Goal: Information Seeking & Learning: Check status

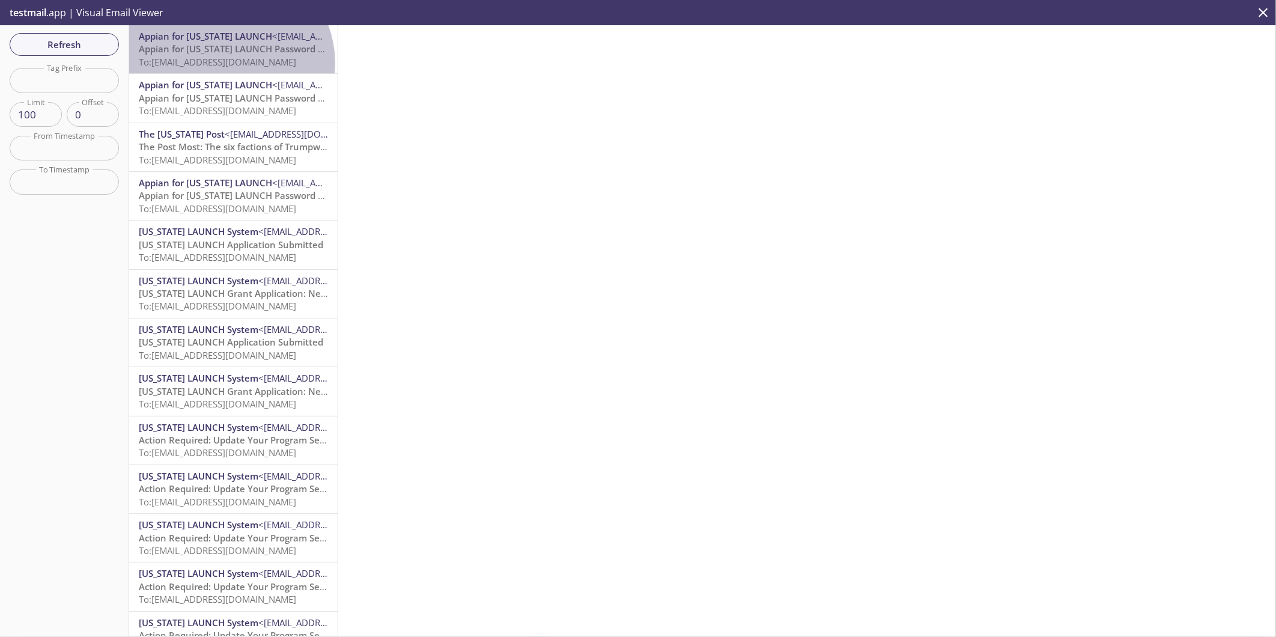
click at [227, 63] on span "To: [EMAIL_ADDRESS][DOMAIN_NAME]" at bounding box center [217, 62] width 157 height 12
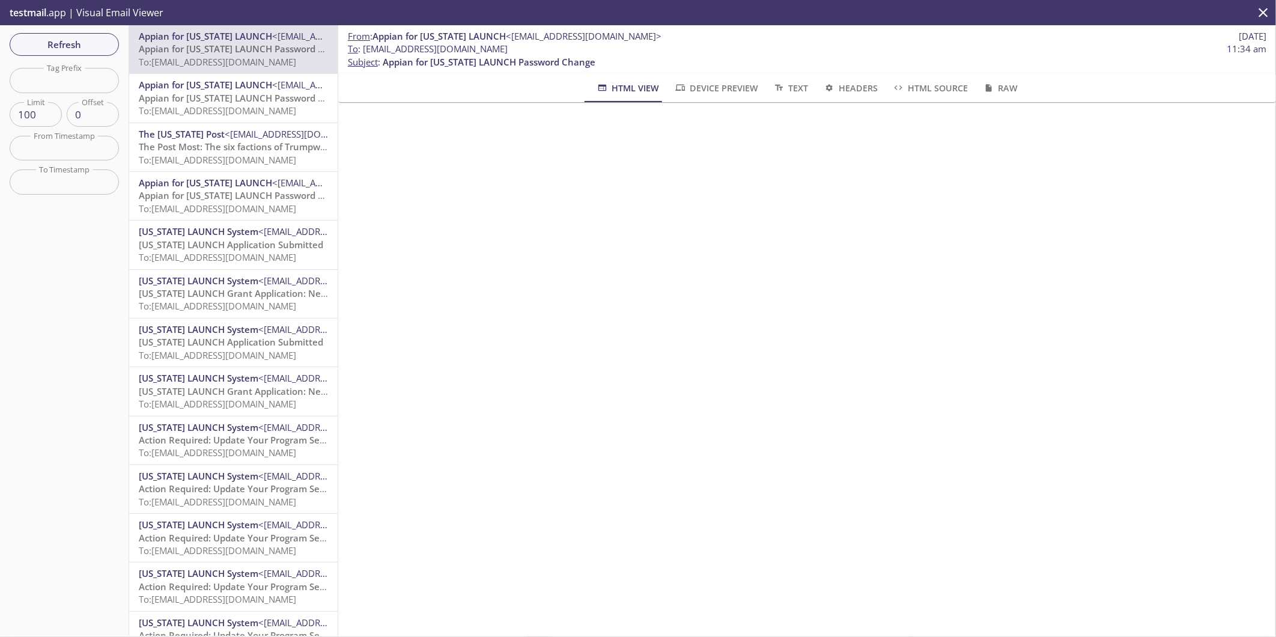
drag, startPoint x: 535, startPoint y: 50, endPoint x: 364, endPoint y: 46, distance: 170.7
click at [364, 46] on span "To : [EMAIL_ADDRESS][DOMAIN_NAME] 11:34 am" at bounding box center [807, 49] width 919 height 13
copy span "[EMAIL_ADDRESS][DOMAIN_NAME]"
click at [222, 108] on span "To: [EMAIL_ADDRESS][DOMAIN_NAME]" at bounding box center [217, 111] width 157 height 12
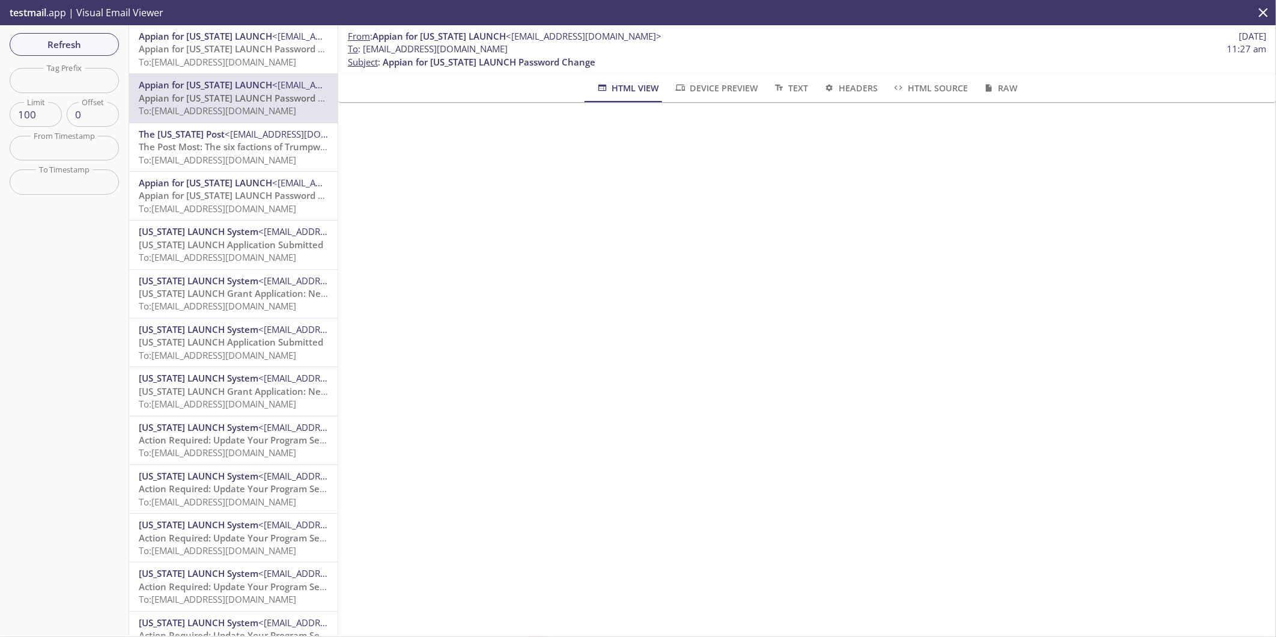
drag, startPoint x: 513, startPoint y: 46, endPoint x: 364, endPoint y: 47, distance: 148.4
click at [364, 47] on span "To : [EMAIL_ADDRESS][DOMAIN_NAME] 11:27 am" at bounding box center [807, 49] width 919 height 13
copy span "[EMAIL_ADDRESS][DOMAIN_NAME]"
click at [208, 38] on span "Appian for [US_STATE] LAUNCH" at bounding box center [205, 36] width 133 height 12
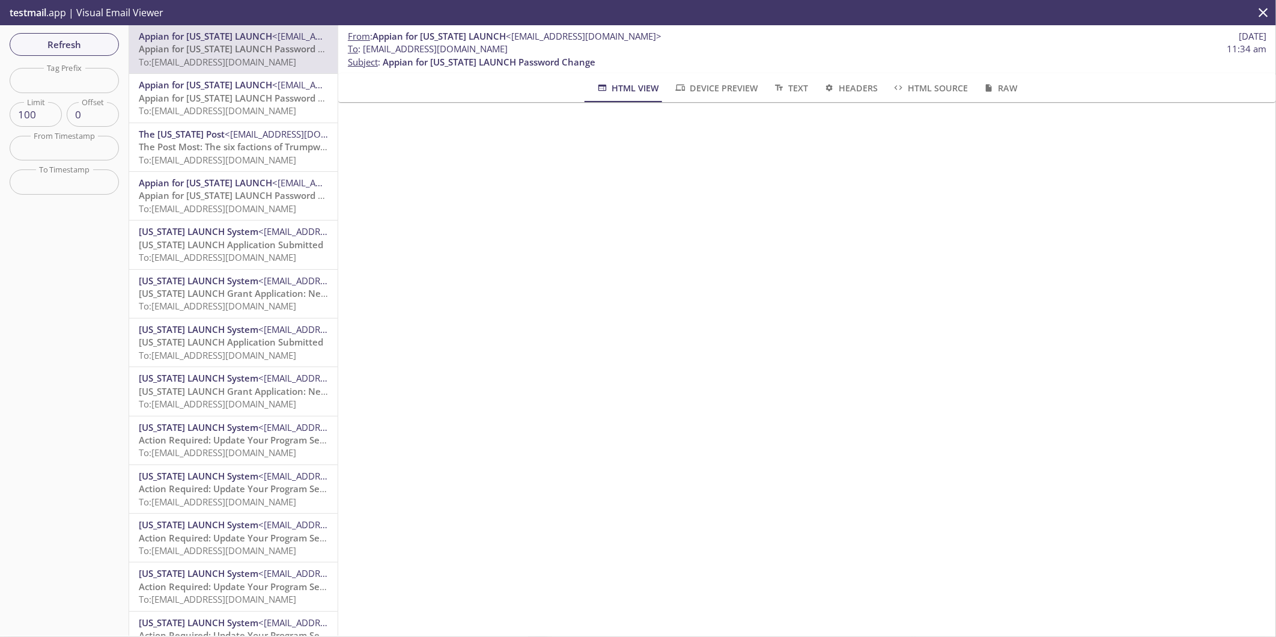
click at [227, 98] on span "Appian for [US_STATE] LAUNCH Password Change" at bounding box center [245, 98] width 213 height 12
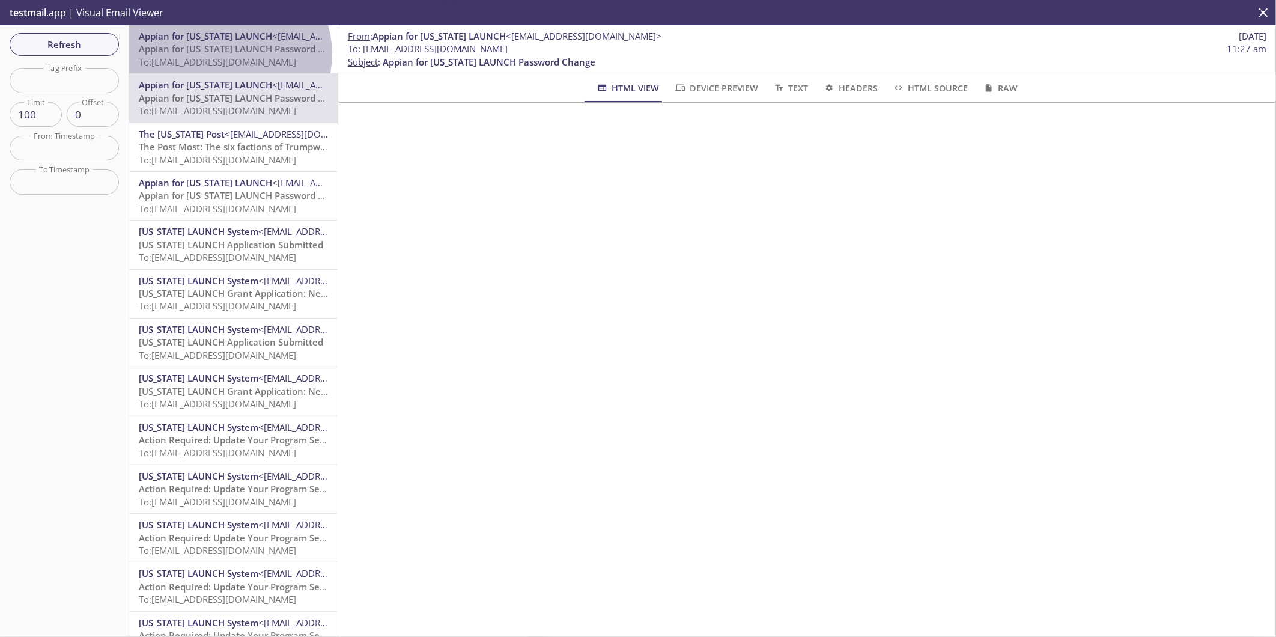
click at [228, 54] on span "Appian for [US_STATE] LAUNCH Password Change" at bounding box center [245, 49] width 213 height 12
